Goal: Task Accomplishment & Management: Manage account settings

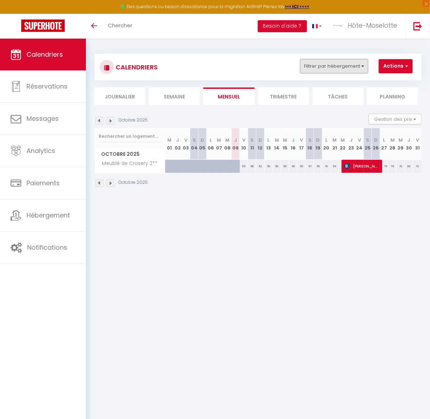
drag, startPoint x: 340, startPoint y: 63, endPoint x: 340, endPoint y: 69, distance: 5.7
click at [340, 63] on button "Filtrer par hébergement" at bounding box center [334, 66] width 68 height 14
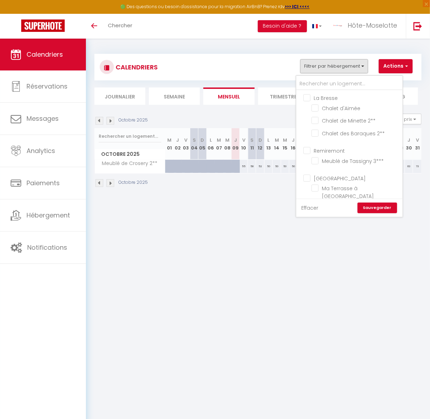
click at [308, 209] on link "Effacer" at bounding box center [310, 208] width 17 height 8
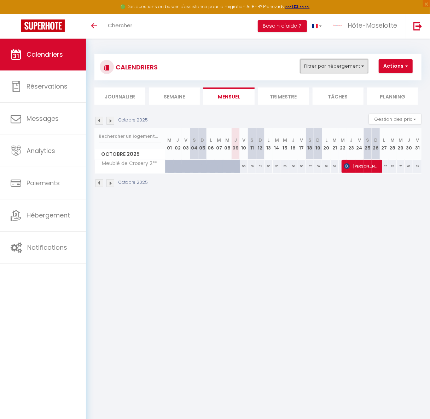
click at [325, 65] on button "Filtrer par hébergement" at bounding box center [334, 66] width 68 height 14
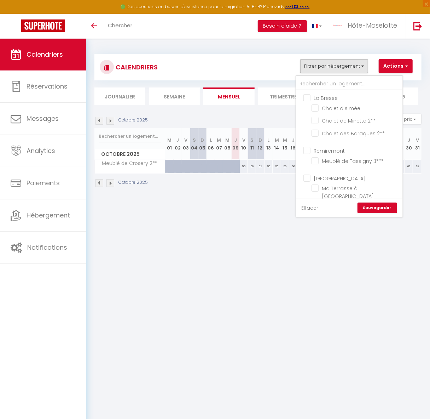
click at [315, 209] on link "Effacer" at bounding box center [310, 208] width 17 height 8
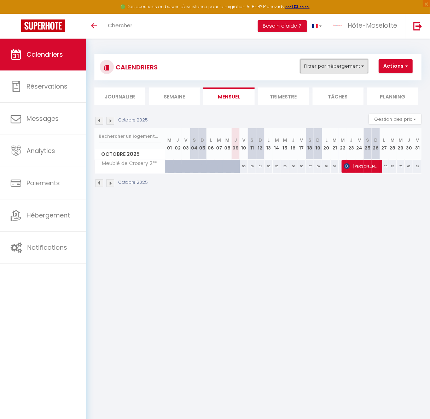
click at [342, 62] on button "Filtrer par hébergement" at bounding box center [334, 66] width 68 height 14
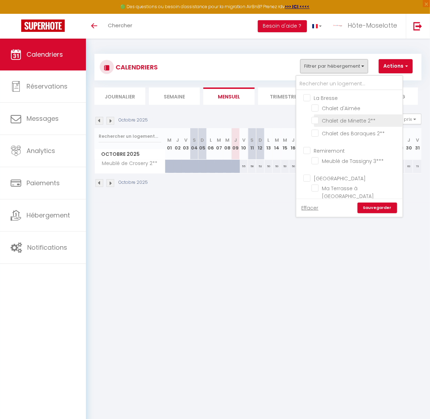
click at [316, 120] on input "Chalet de Minette 2**" at bounding box center [356, 119] width 88 height 7
checkbox input "true"
checkbox input "false"
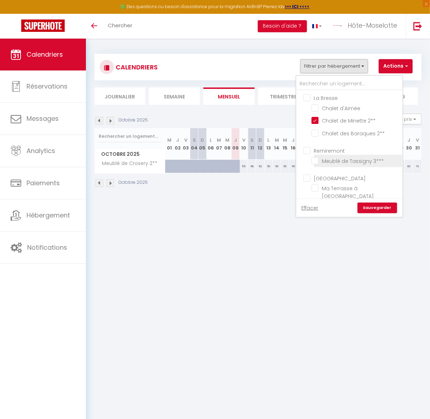
checkbox input "false"
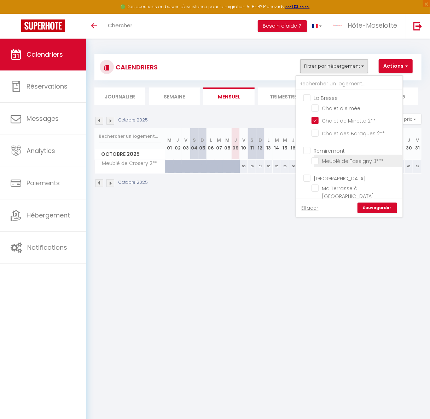
checkbox input "false"
click at [385, 212] on link "Sauvegarder" at bounding box center [378, 207] width 40 height 11
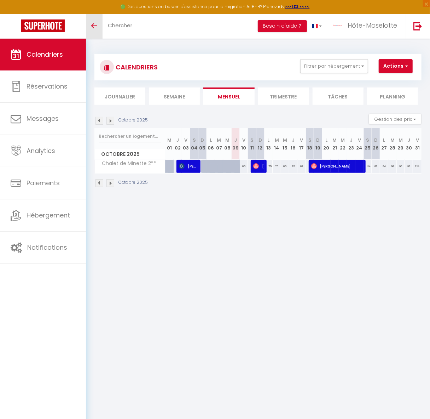
click at [89, 32] on link "Toggle menubar" at bounding box center [94, 26] width 17 height 25
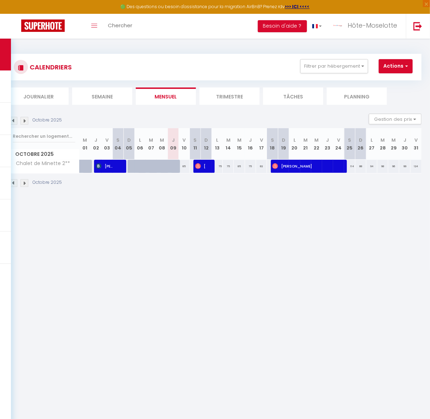
click at [225, 99] on li "Trimestre" at bounding box center [230, 95] width 60 height 17
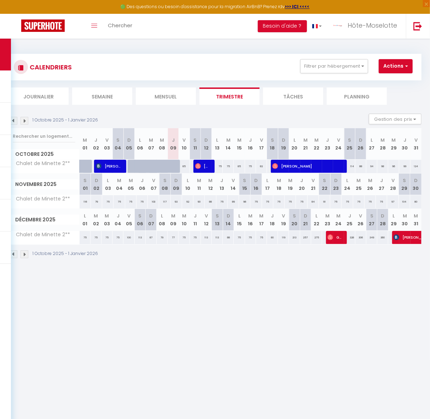
click at [13, 124] on img at bounding box center [14, 121] width 8 height 8
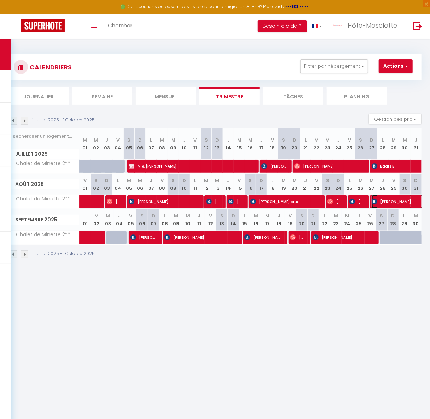
click at [398, 203] on span "[PERSON_NAME]" at bounding box center [429, 201] width 114 height 13
select select "OK"
select select "1"
select select "0"
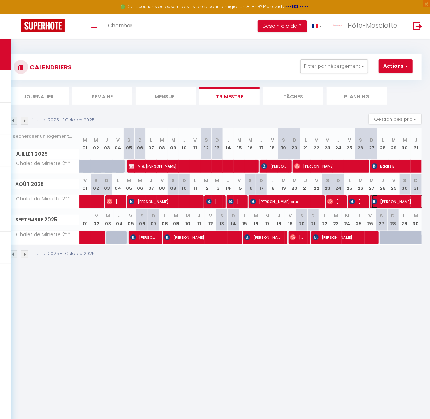
select select "1"
select select
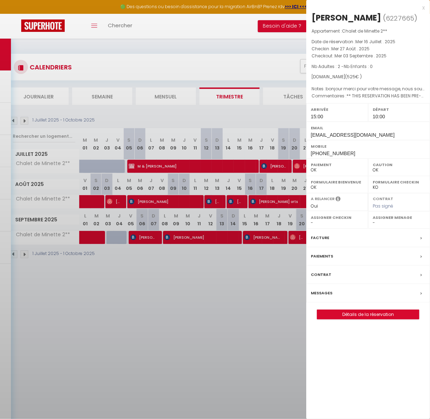
select select "11590"
select select "37497"
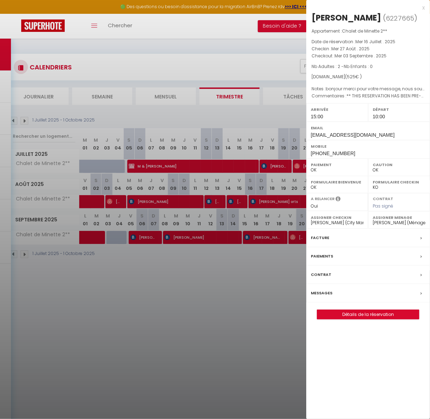
click at [169, 337] on div at bounding box center [215, 209] width 430 height 419
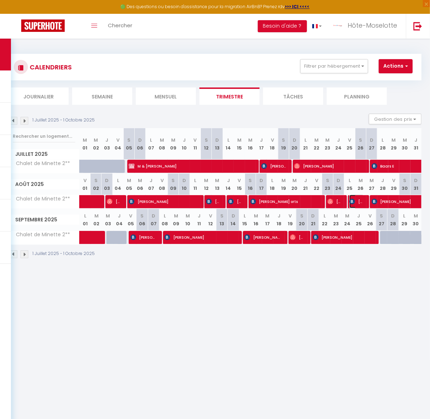
click at [358, 205] on span "[PERSON_NAME]" at bounding box center [357, 201] width 15 height 13
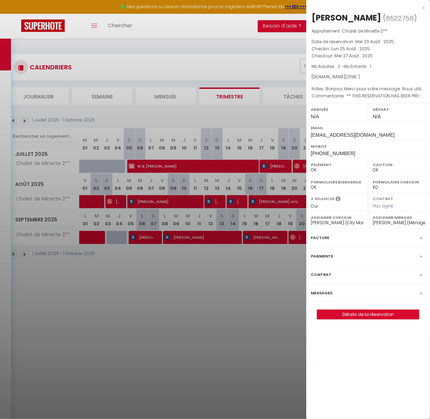
click at [422, 8] on div "x" at bounding box center [366, 8] width 119 height 8
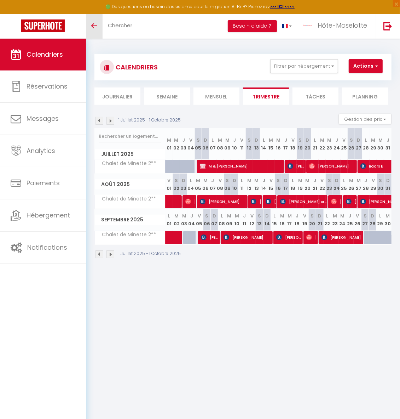
click at [91, 26] on icon "Toggle menubar" at bounding box center [94, 26] width 6 height 4
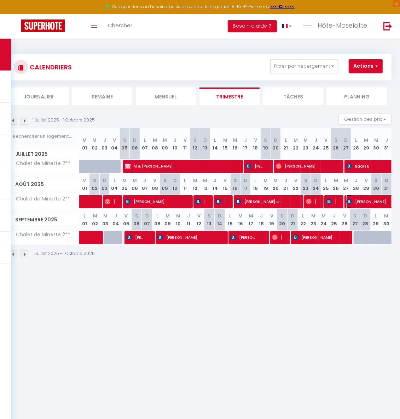
click at [370, 199] on span "[PERSON_NAME]" at bounding box center [404, 201] width 114 height 13
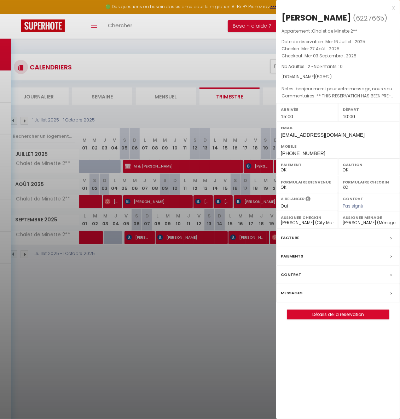
click at [147, 239] on div at bounding box center [200, 209] width 400 height 419
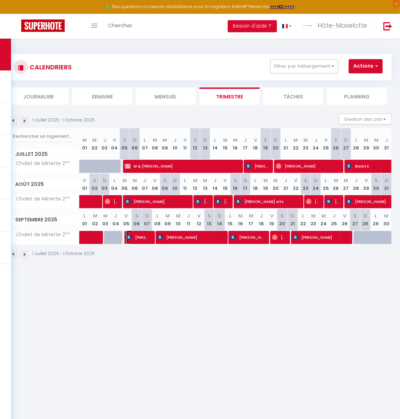
click at [144, 238] on span "[PERSON_NAME]" at bounding box center [137, 236] width 23 height 13
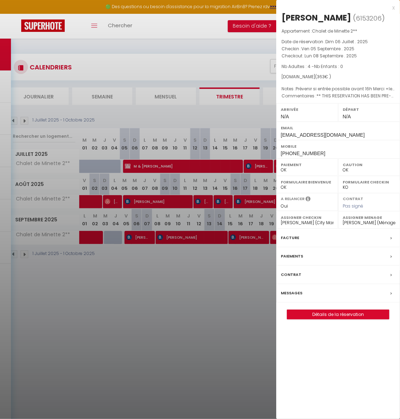
click at [393, 5] on div "x" at bounding box center [335, 8] width 119 height 8
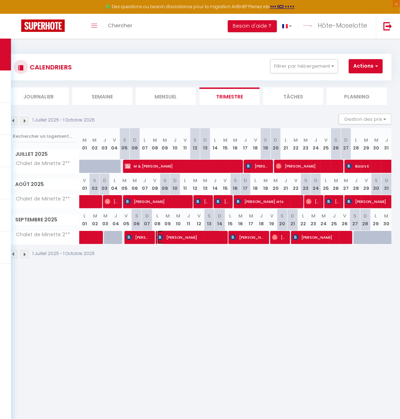
click at [194, 238] on span "[PERSON_NAME]" at bounding box center [189, 236] width 63 height 13
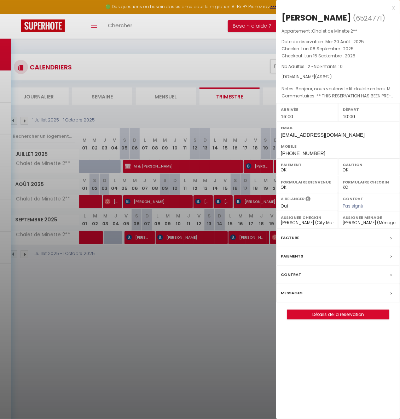
drag, startPoint x: 394, startPoint y: 6, endPoint x: 310, endPoint y: 48, distance: 93.9
click at [394, 6] on div "x" at bounding box center [335, 8] width 119 height 8
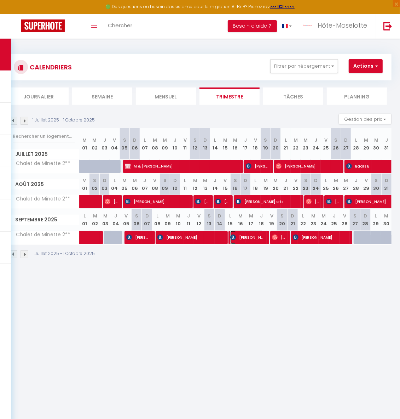
click at [249, 237] on span "[PERSON_NAME]" at bounding box center [246, 236] width 33 height 13
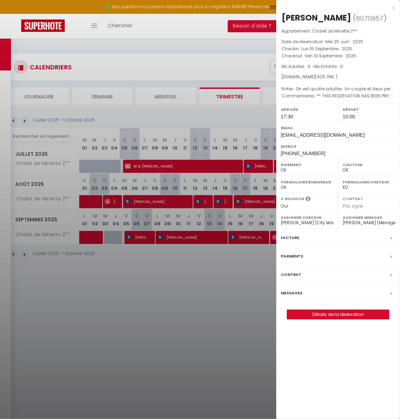
drag, startPoint x: 232, startPoint y: 269, endPoint x: 295, endPoint y: 238, distance: 70.0
click at [232, 269] on div at bounding box center [200, 209] width 400 height 419
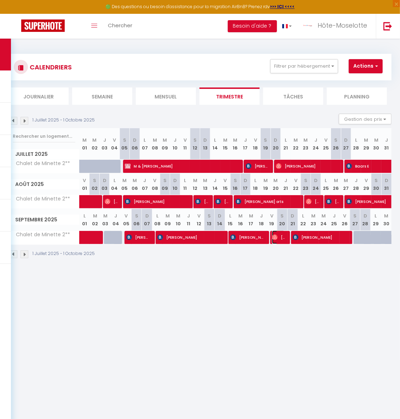
click at [282, 236] on span "[PERSON_NAME]" at bounding box center [278, 236] width 13 height 13
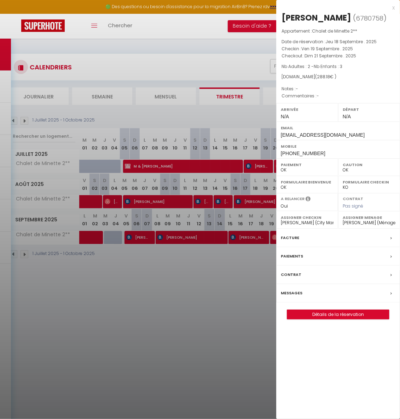
click at [394, 8] on div "x" at bounding box center [335, 8] width 119 height 8
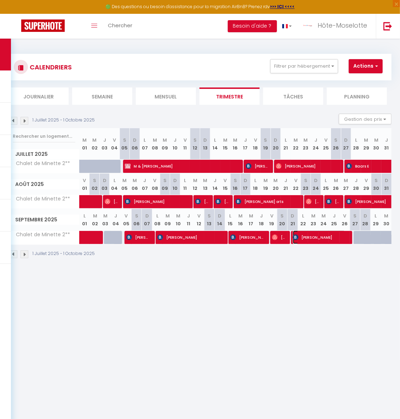
click at [323, 241] on span "[PERSON_NAME]" at bounding box center [319, 236] width 53 height 13
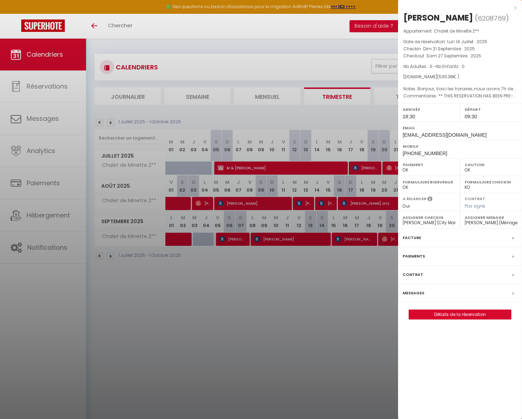
click at [514, 6] on div "x" at bounding box center [457, 8] width 119 height 8
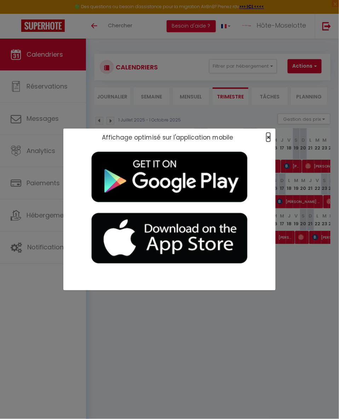
click at [268, 138] on span "×" at bounding box center [269, 137] width 4 height 9
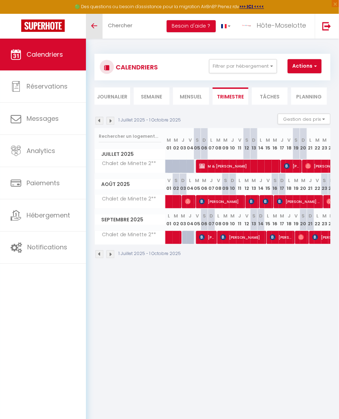
click at [93, 26] on span at bounding box center [94, 25] width 6 height 1
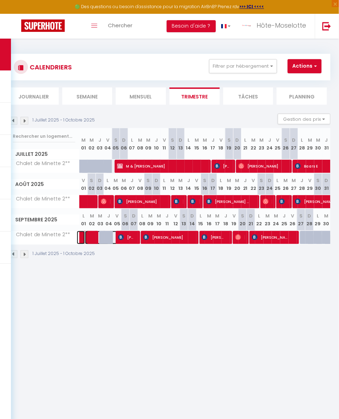
click at [88, 236] on span at bounding box center [101, 237] width 33 height 13
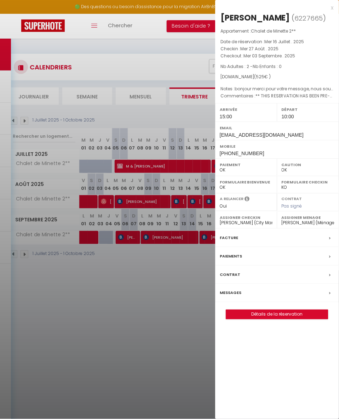
click at [129, 236] on div at bounding box center [169, 209] width 339 height 419
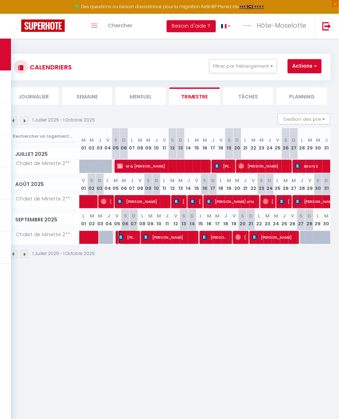
click at [130, 238] on span "[PERSON_NAME]" at bounding box center [127, 236] width 19 height 13
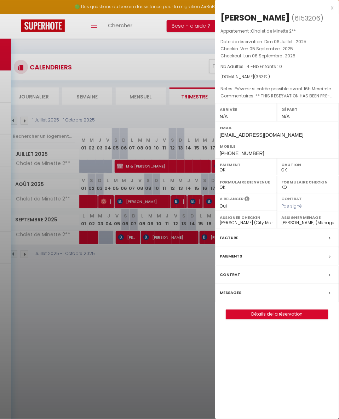
click at [168, 238] on div at bounding box center [169, 209] width 339 height 419
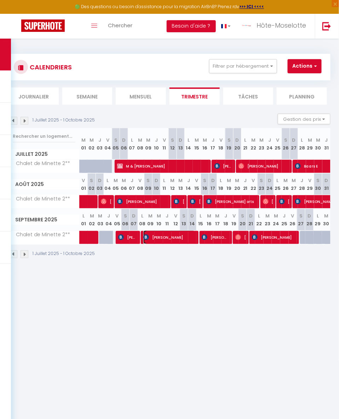
click at [179, 239] on span "[PERSON_NAME]" at bounding box center [169, 236] width 52 height 13
select select "1"
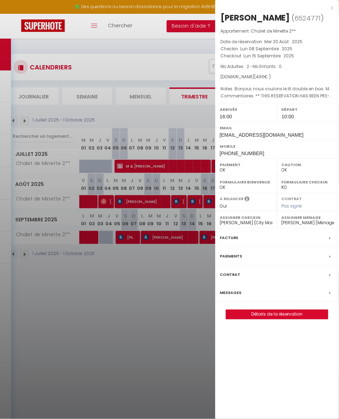
click at [179, 239] on div at bounding box center [169, 209] width 339 height 419
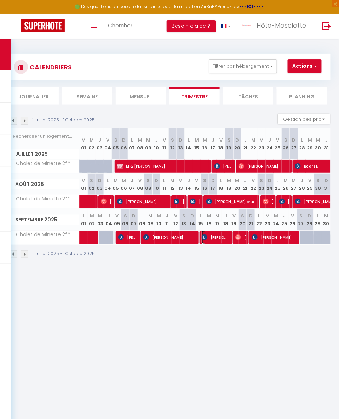
click at [224, 241] on span "[PERSON_NAME]" at bounding box center [215, 236] width 27 height 13
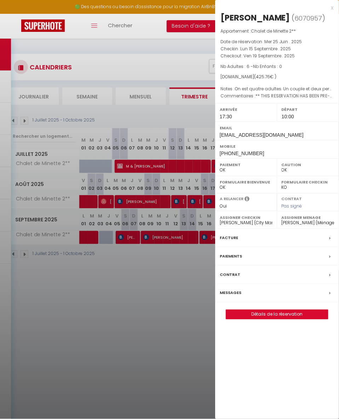
drag, startPoint x: 204, startPoint y: 283, endPoint x: 225, endPoint y: 271, distance: 24.6
click at [204, 283] on div at bounding box center [169, 209] width 339 height 419
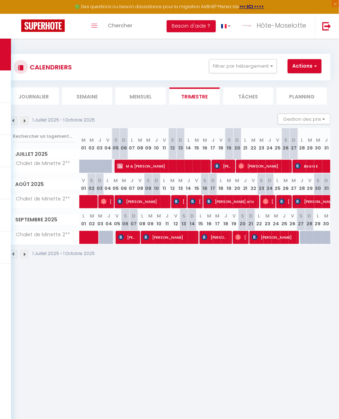
click at [25, 120] on img at bounding box center [25, 121] width 8 height 8
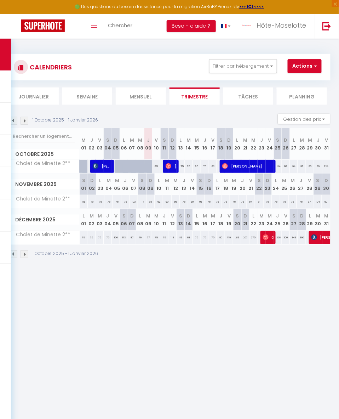
click at [13, 121] on img at bounding box center [14, 121] width 8 height 8
